Goal: Task Accomplishment & Management: Manage account settings

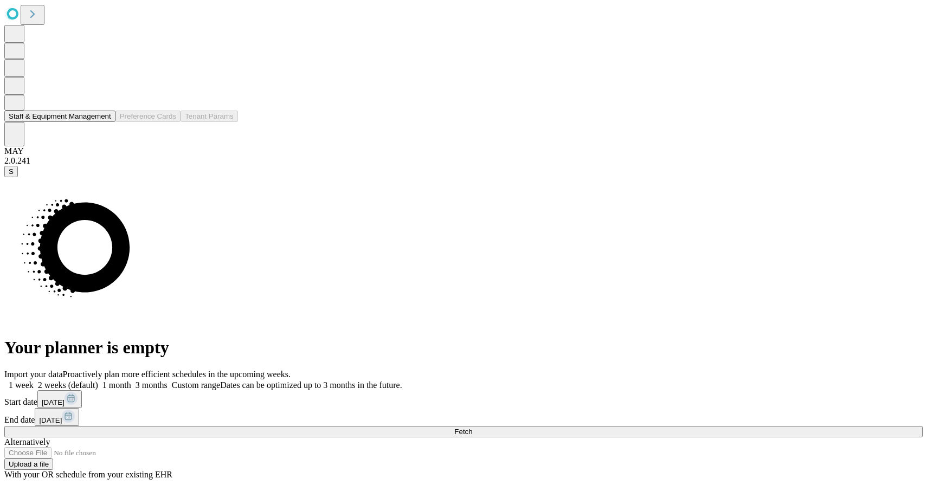
click at [63, 122] on button "Staff & Equipment Management" at bounding box center [59, 116] width 111 height 11
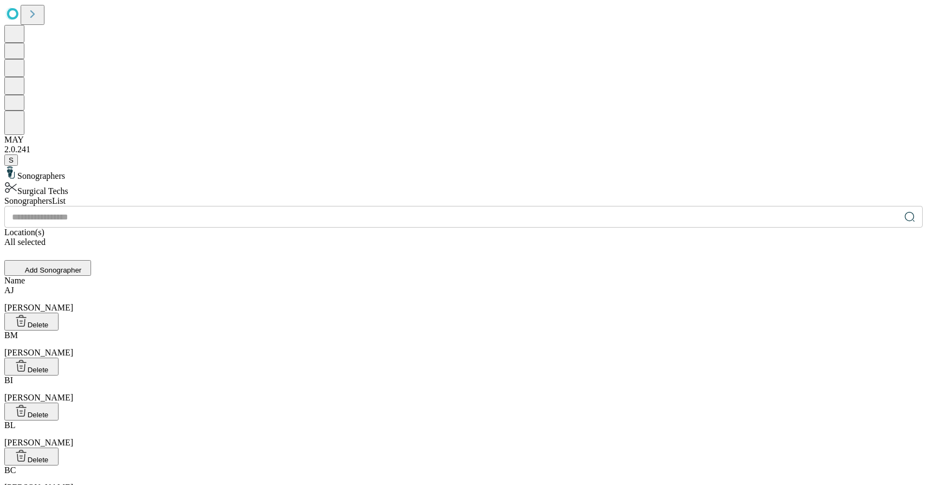
click at [98, 181] on div "Surgical Techs" at bounding box center [463, 188] width 919 height 15
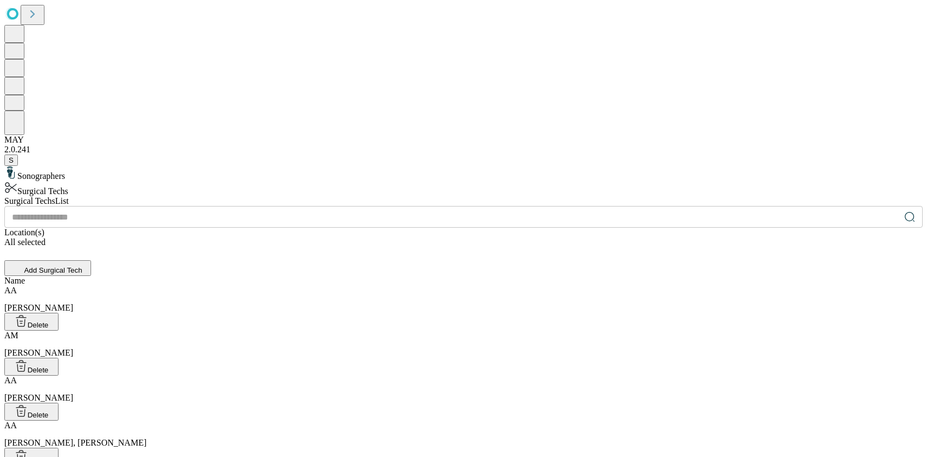
click at [366, 286] on div "[PERSON_NAME]" at bounding box center [463, 299] width 919 height 27
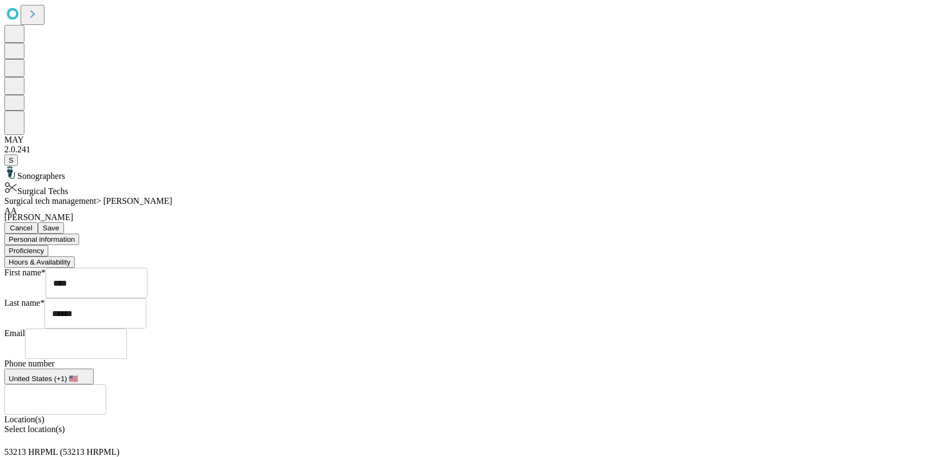
scroll to position [20, 0]
click at [15, 434] on icon at bounding box center [9, 439] width 11 height 11
click at [595, 303] on div "First name* **** ​ Last name* ****** ​ Email ​ Phone number [GEOGRAPHIC_DATA] (…" at bounding box center [463, 389] width 919 height 243
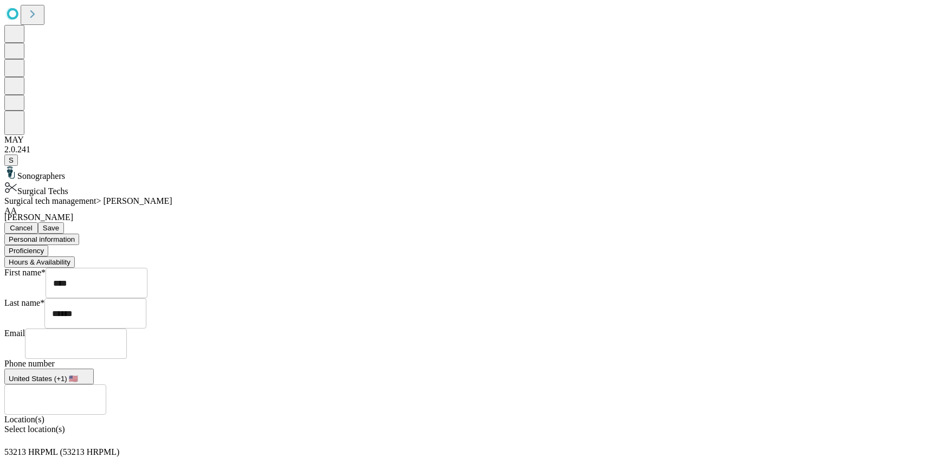
click at [48, 245] on button "Proficiency" at bounding box center [26, 250] width 44 height 11
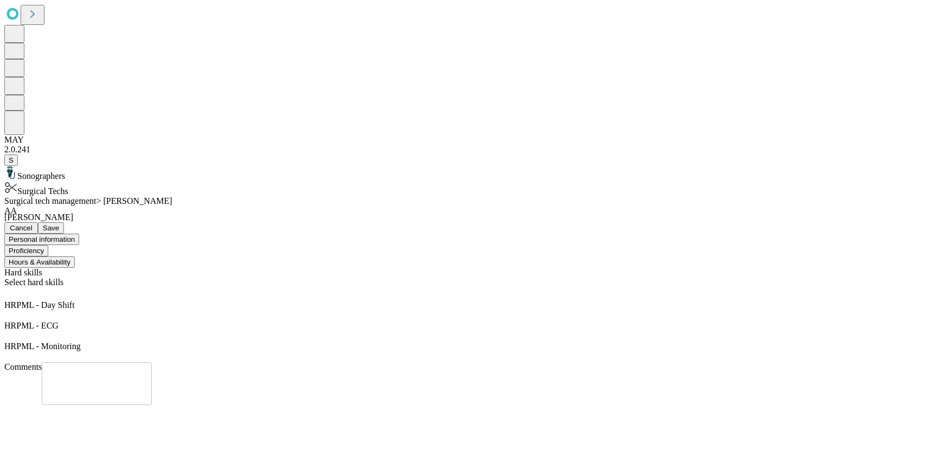
scroll to position [0, 0]
click at [15, 287] on icon at bounding box center [9, 292] width 11 height 11
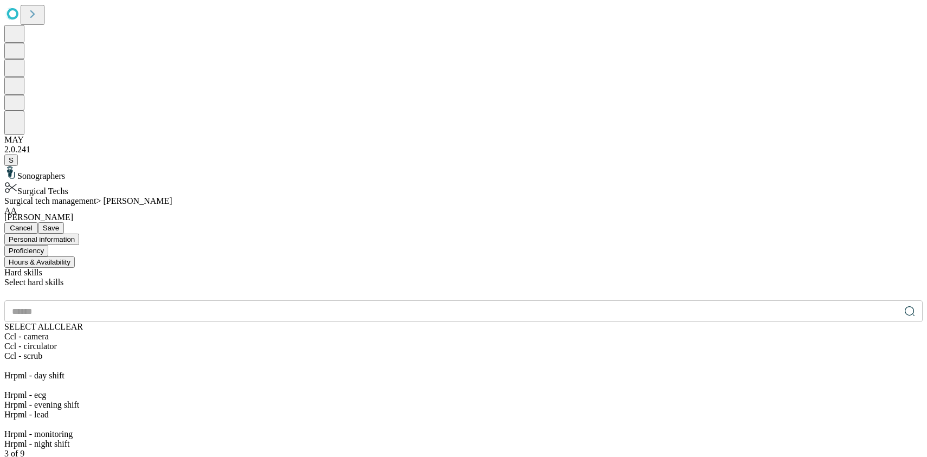
scroll to position [79, 0]
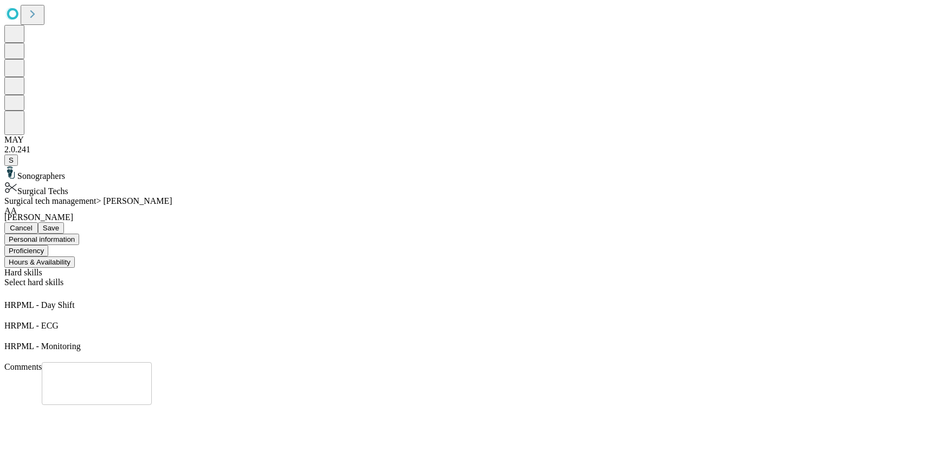
click at [575, 273] on div "Hard skills Select hard skills HRPML - Day Shift HRPML - ECG HRPML - Monitoring…" at bounding box center [463, 336] width 919 height 137
click at [75, 256] on button "Hours & Availability" at bounding box center [39, 261] width 70 height 11
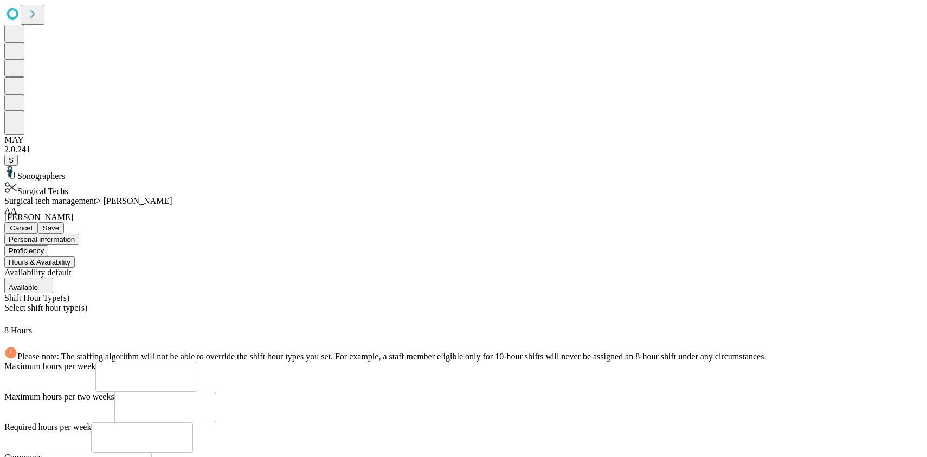
scroll to position [4, 0]
drag, startPoint x: 296, startPoint y: 288, endPoint x: 233, endPoint y: 287, distance: 62.9
click at [233, 287] on div "Sonographers Surgical Techs Surgical tech management > [PERSON_NAME] AA [PERSON…" at bounding box center [463, 356] width 919 height 381
click at [607, 362] on div "Maximum hours per week ** ​" at bounding box center [463, 377] width 919 height 30
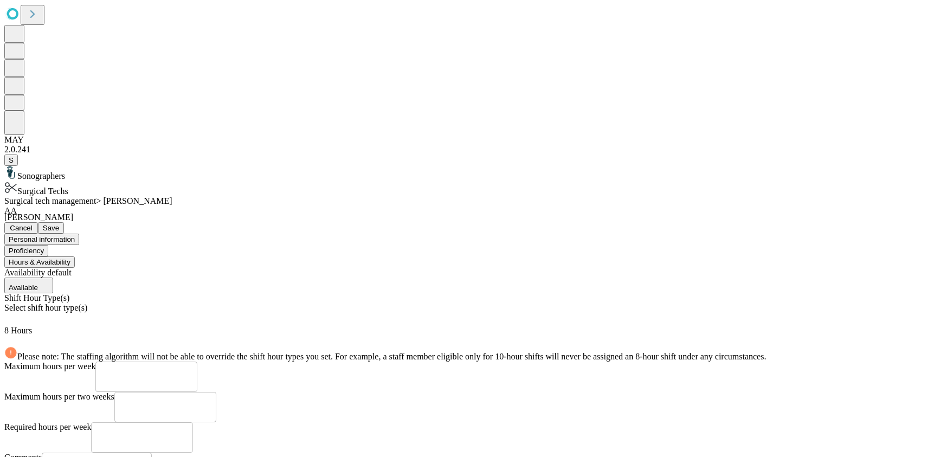
scroll to position [0, 0]
click at [33, 224] on span "Cancel" at bounding box center [21, 228] width 23 height 8
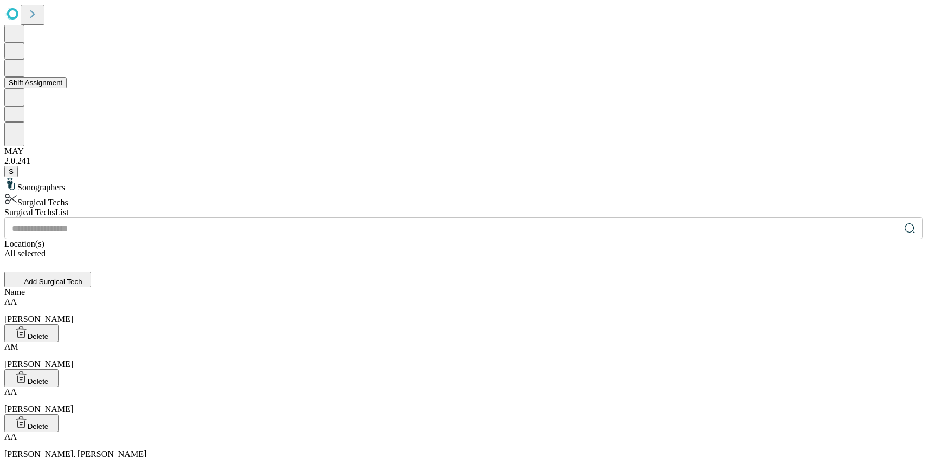
click at [67, 88] on button "Shift Assignment" at bounding box center [35, 82] width 62 height 11
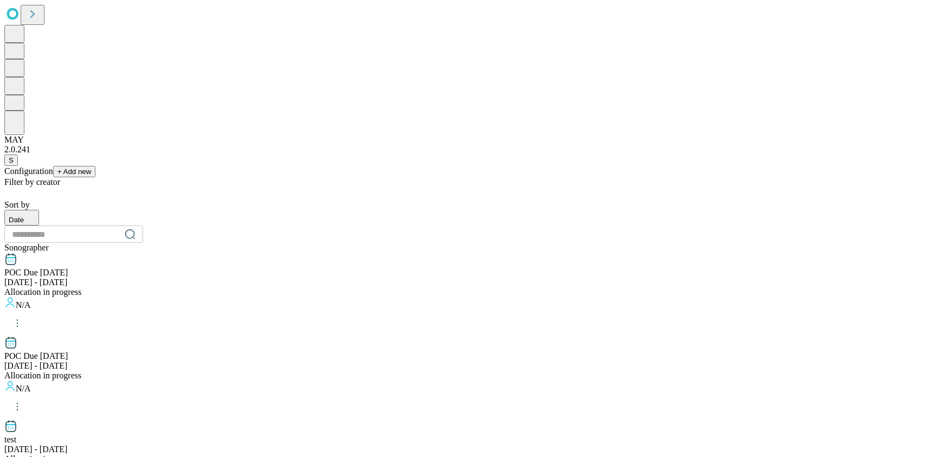
scroll to position [1101, 0]
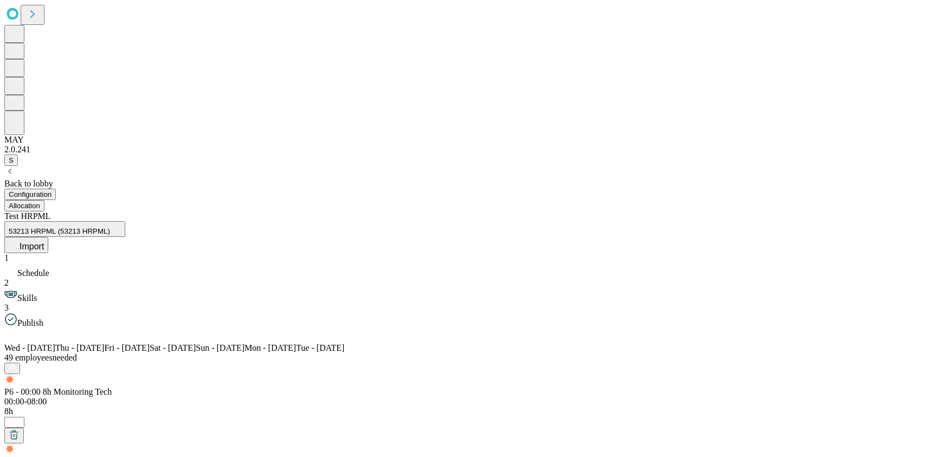
click at [37, 293] on span "Skills" at bounding box center [27, 297] width 20 height 9
click at [235, 376] on div "P6 - 00:00 8h Monitoring Tech 00:00-08:00 8h *" at bounding box center [463, 396] width 919 height 41
click at [44, 200] on button "Allocation" at bounding box center [24, 205] width 40 height 11
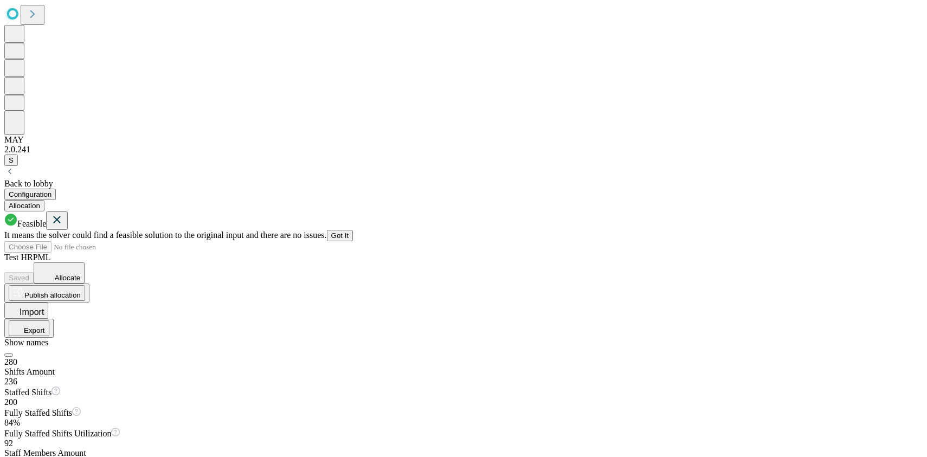
click at [63, 213] on icon at bounding box center [56, 220] width 13 height 14
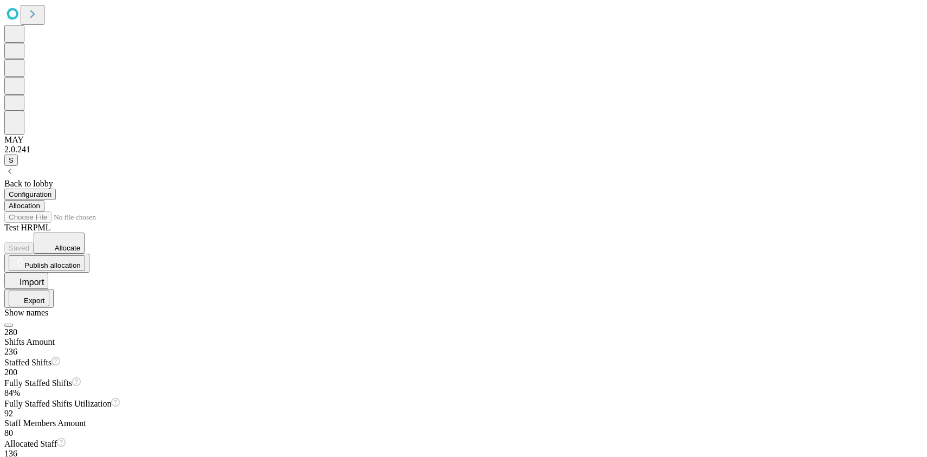
scroll to position [385, 0]
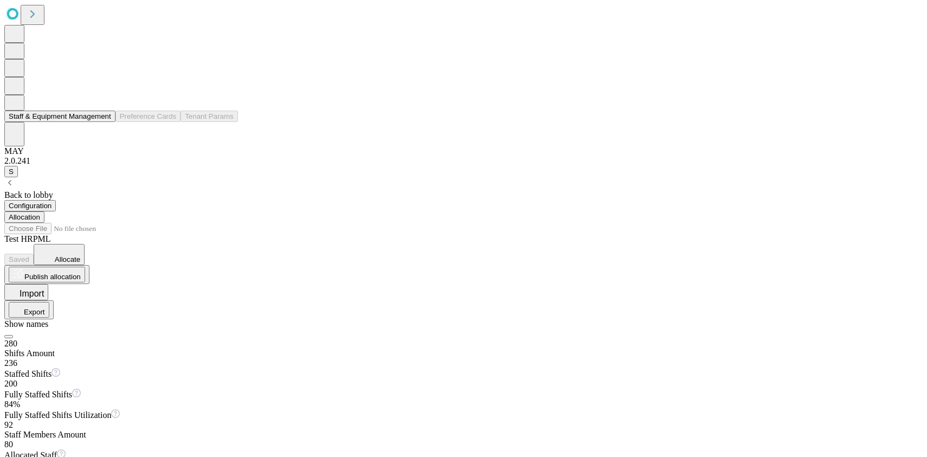
click at [76, 122] on button "Staff & Equipment Management" at bounding box center [59, 116] width 111 height 11
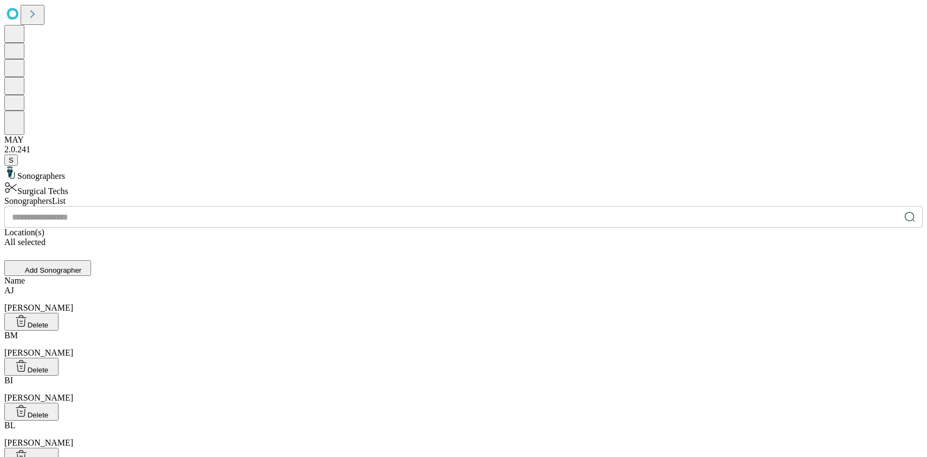
click at [138, 181] on div "Surgical Techs" at bounding box center [463, 188] width 919 height 15
click at [436, 286] on div "[PERSON_NAME]" at bounding box center [463, 299] width 919 height 27
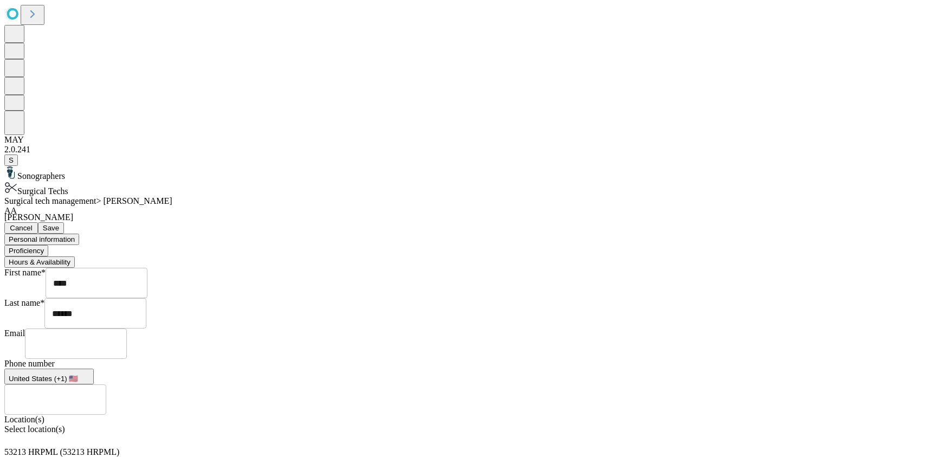
click at [48, 245] on button "Proficiency" at bounding box center [26, 250] width 44 height 11
